Goal: Transaction & Acquisition: Purchase product/service

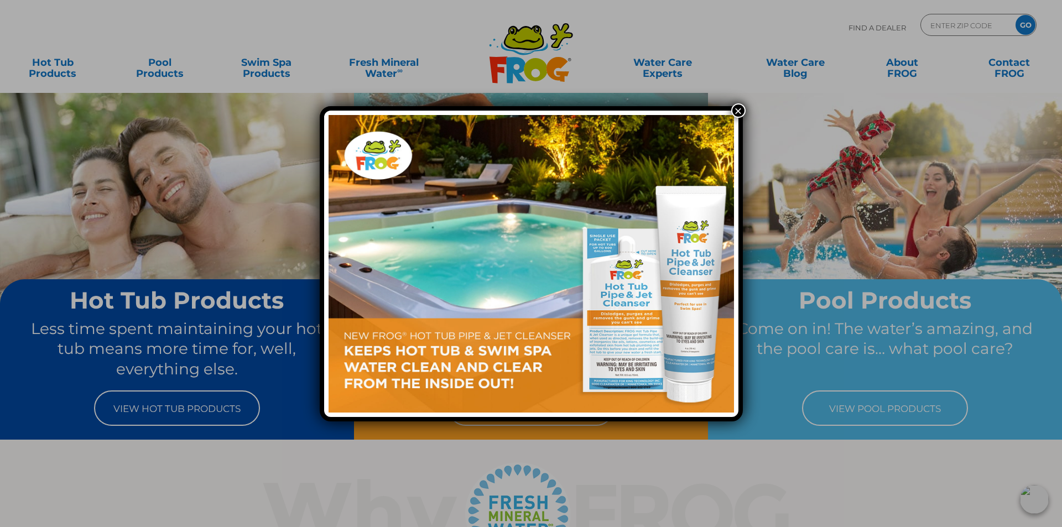
click at [737, 116] on button "×" at bounding box center [738, 110] width 14 height 14
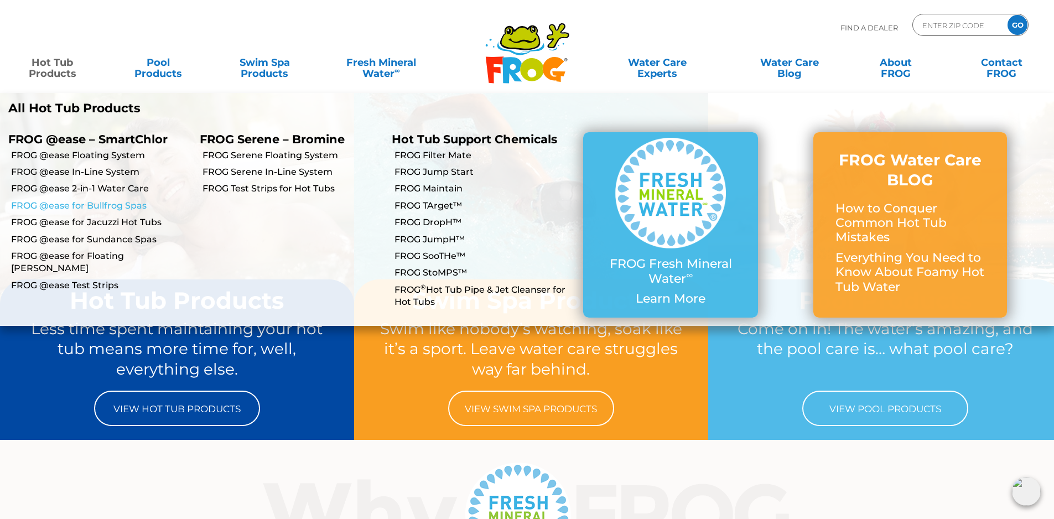
click at [98, 207] on link "FROG @ease for Bullfrog Spas" at bounding box center [101, 206] width 180 height 12
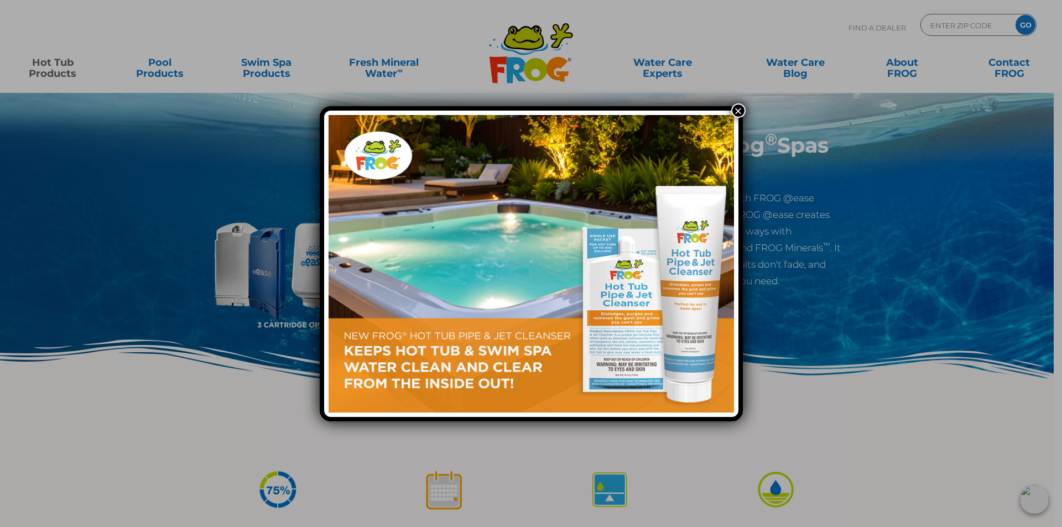
click at [876, 347] on div "×" at bounding box center [531, 263] width 1062 height 527
click at [736, 112] on button "×" at bounding box center [738, 110] width 14 height 14
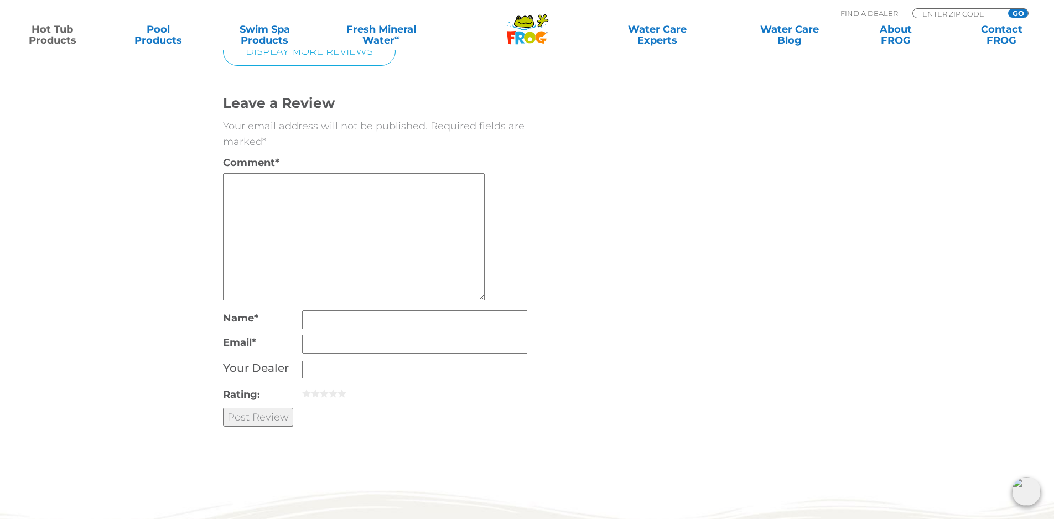
scroll to position [2551, 0]
